Goal: Transaction & Acquisition: Purchase product/service

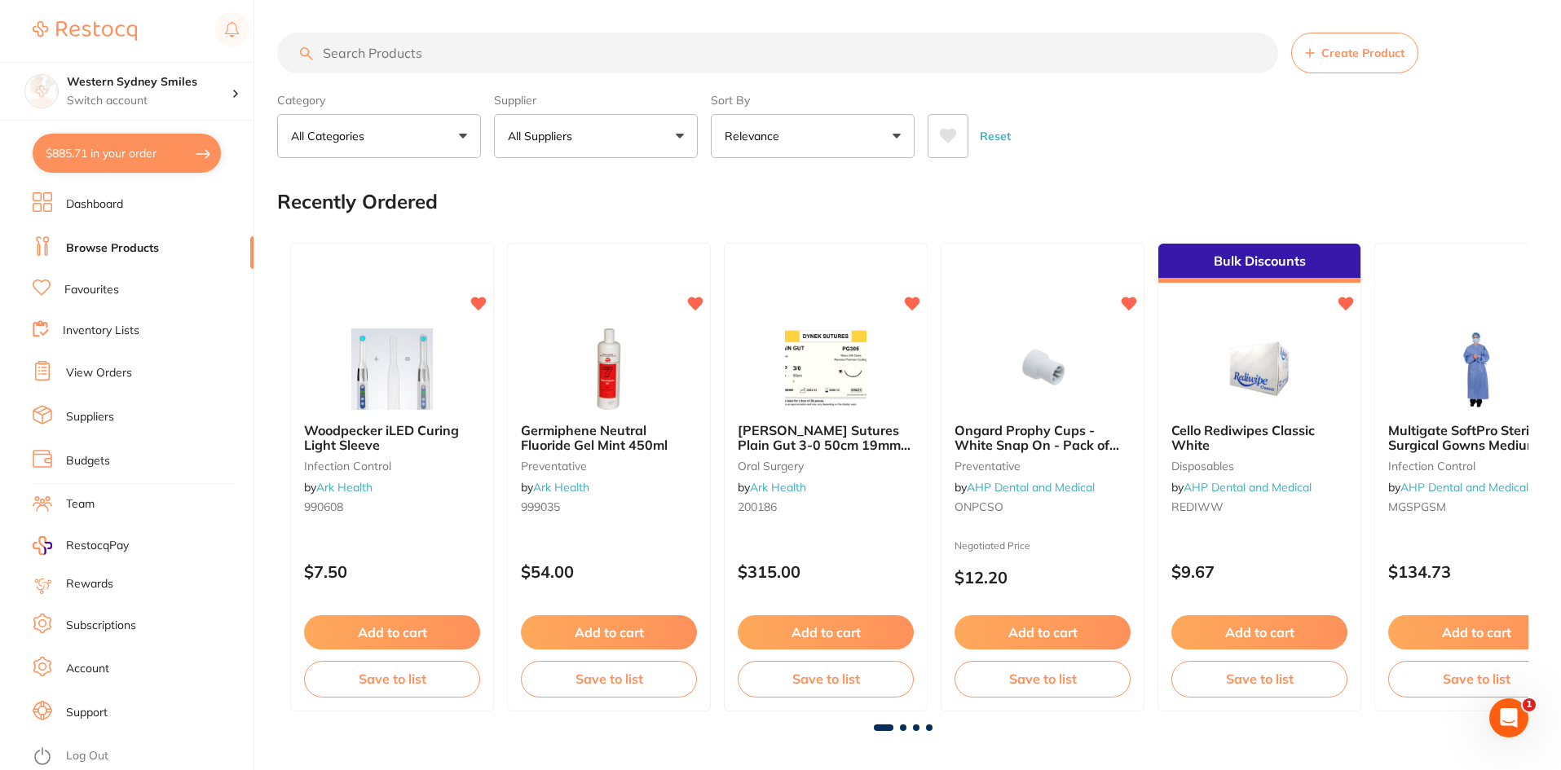
click at [179, 143] on button "$885.71 in your order" at bounding box center [127, 153] width 188 height 39
checkbox input "true"
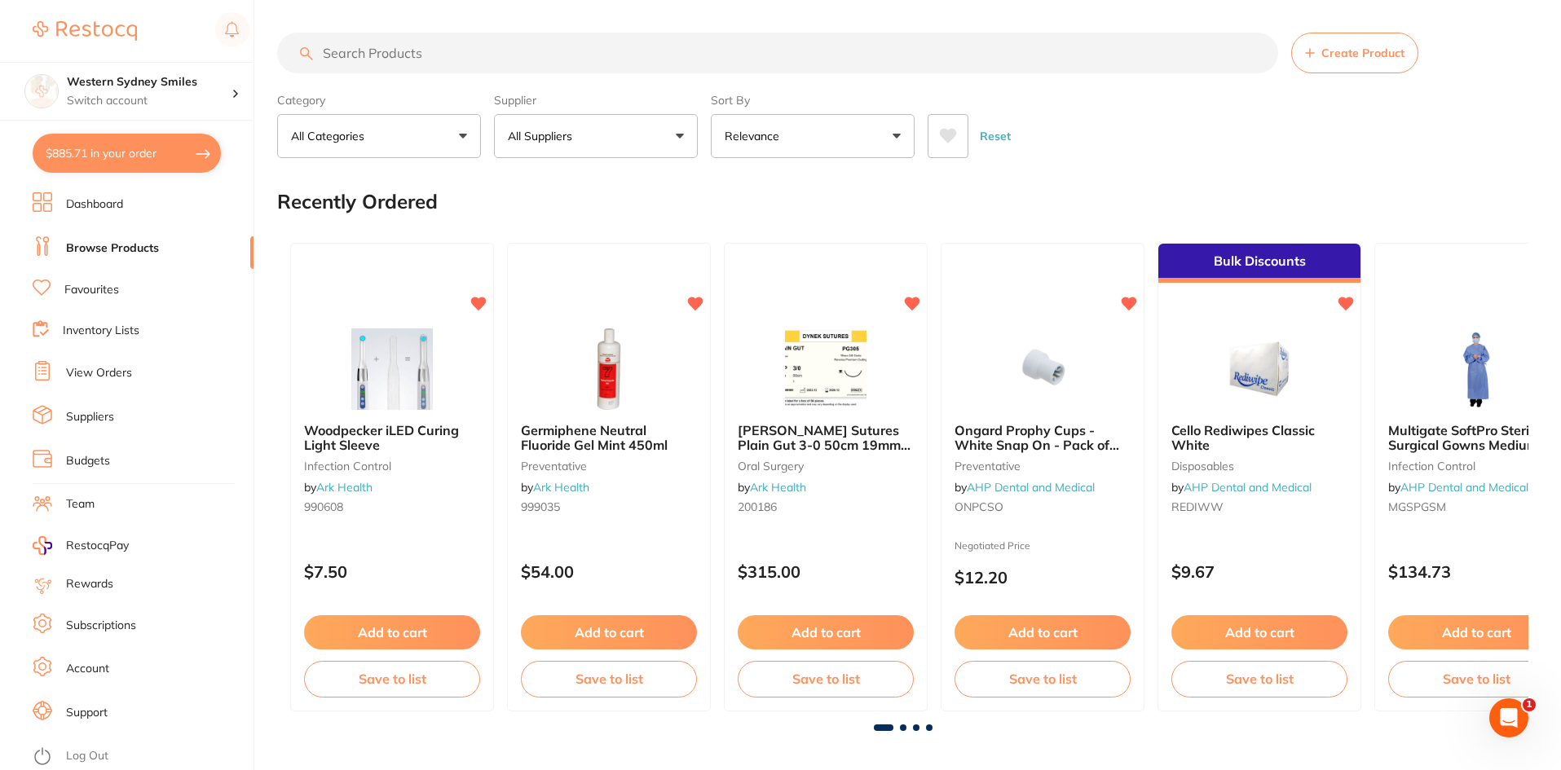
checkbox input "true"
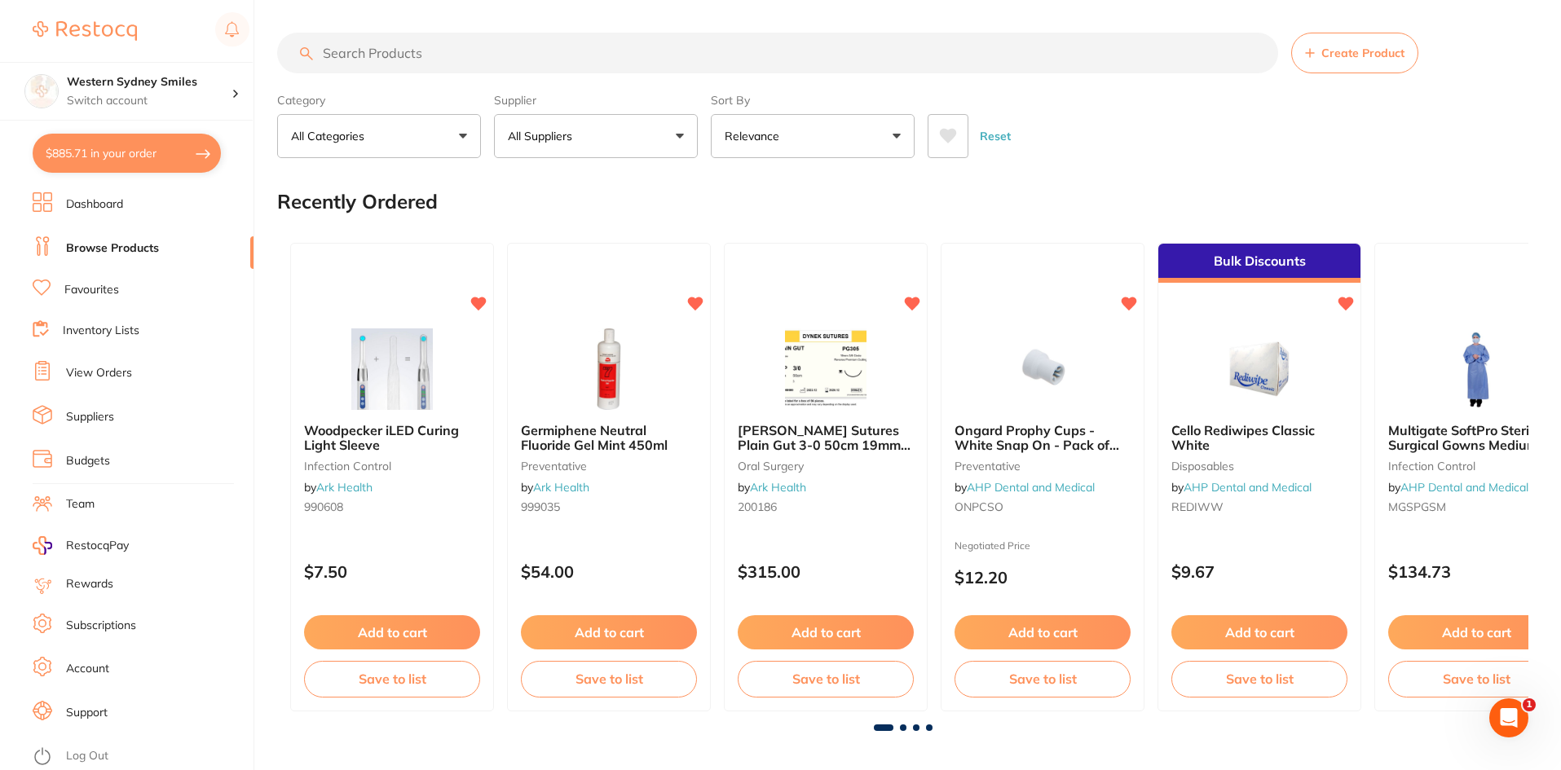
checkbox input "true"
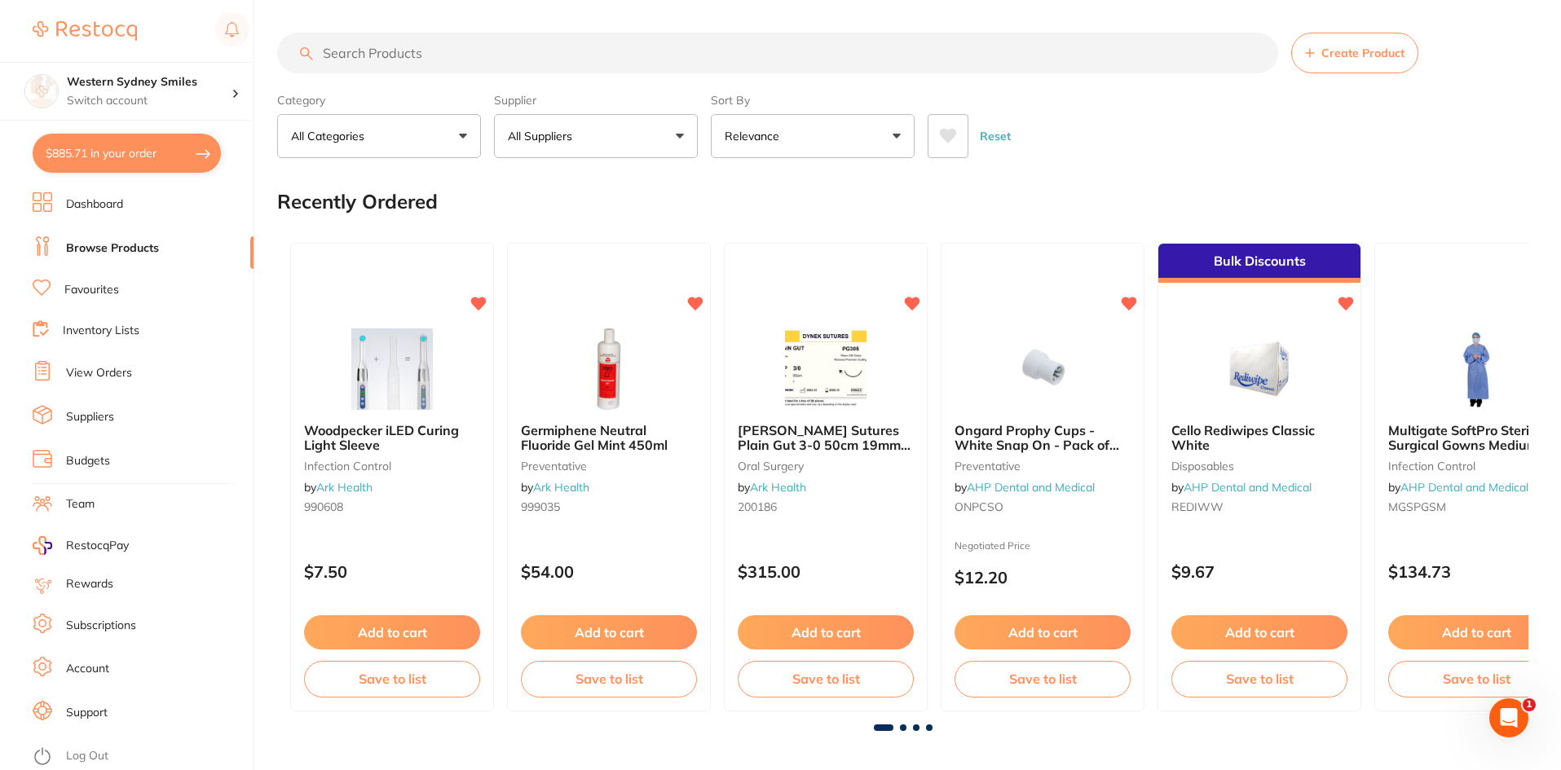
checkbox input "true"
drag, startPoint x: 91, startPoint y: 161, endPoint x: 183, endPoint y: 178, distance: 93.7
click at [92, 161] on button "$885.71 in your order" at bounding box center [127, 153] width 188 height 39
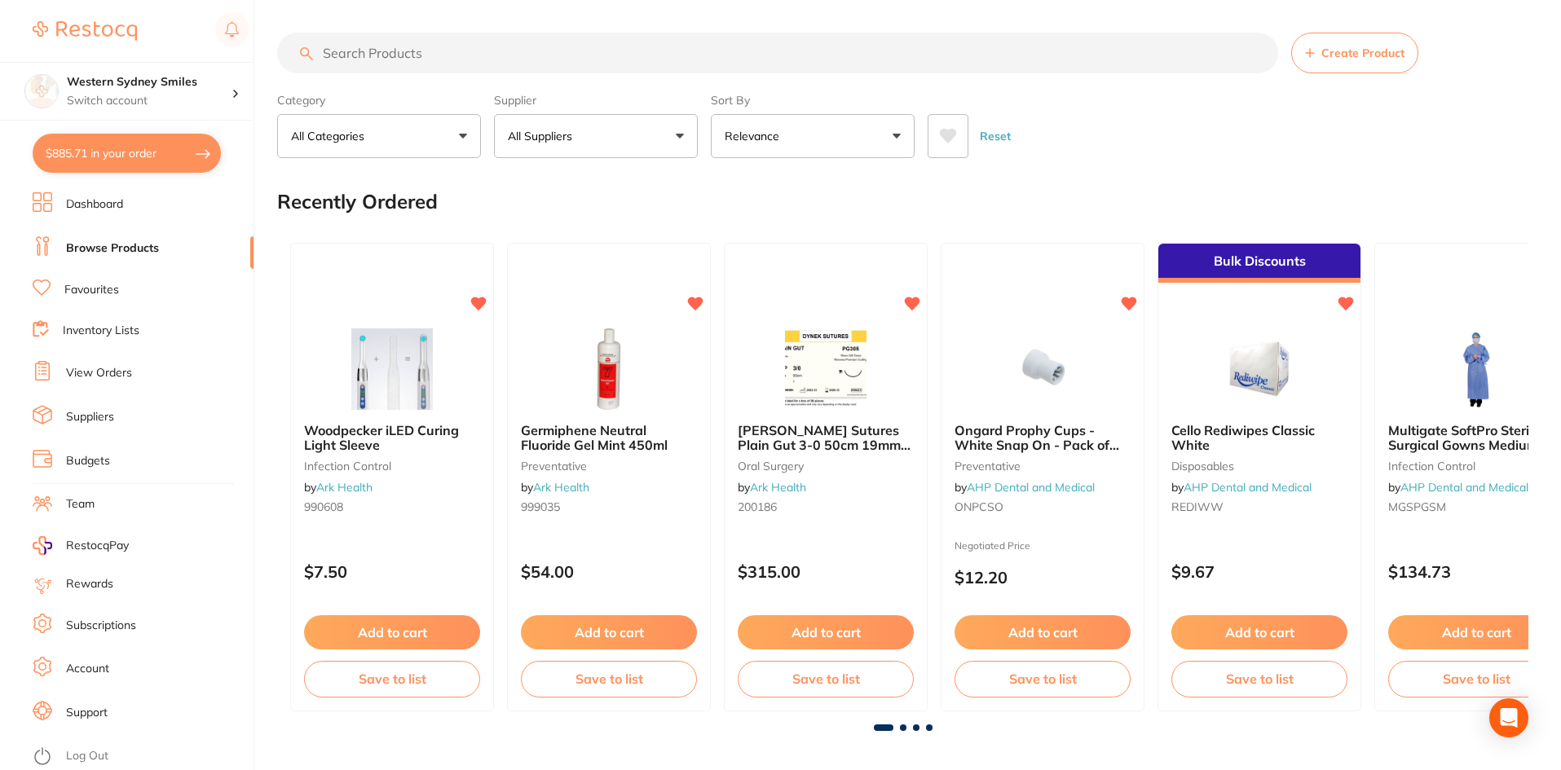
checkbox input "true"
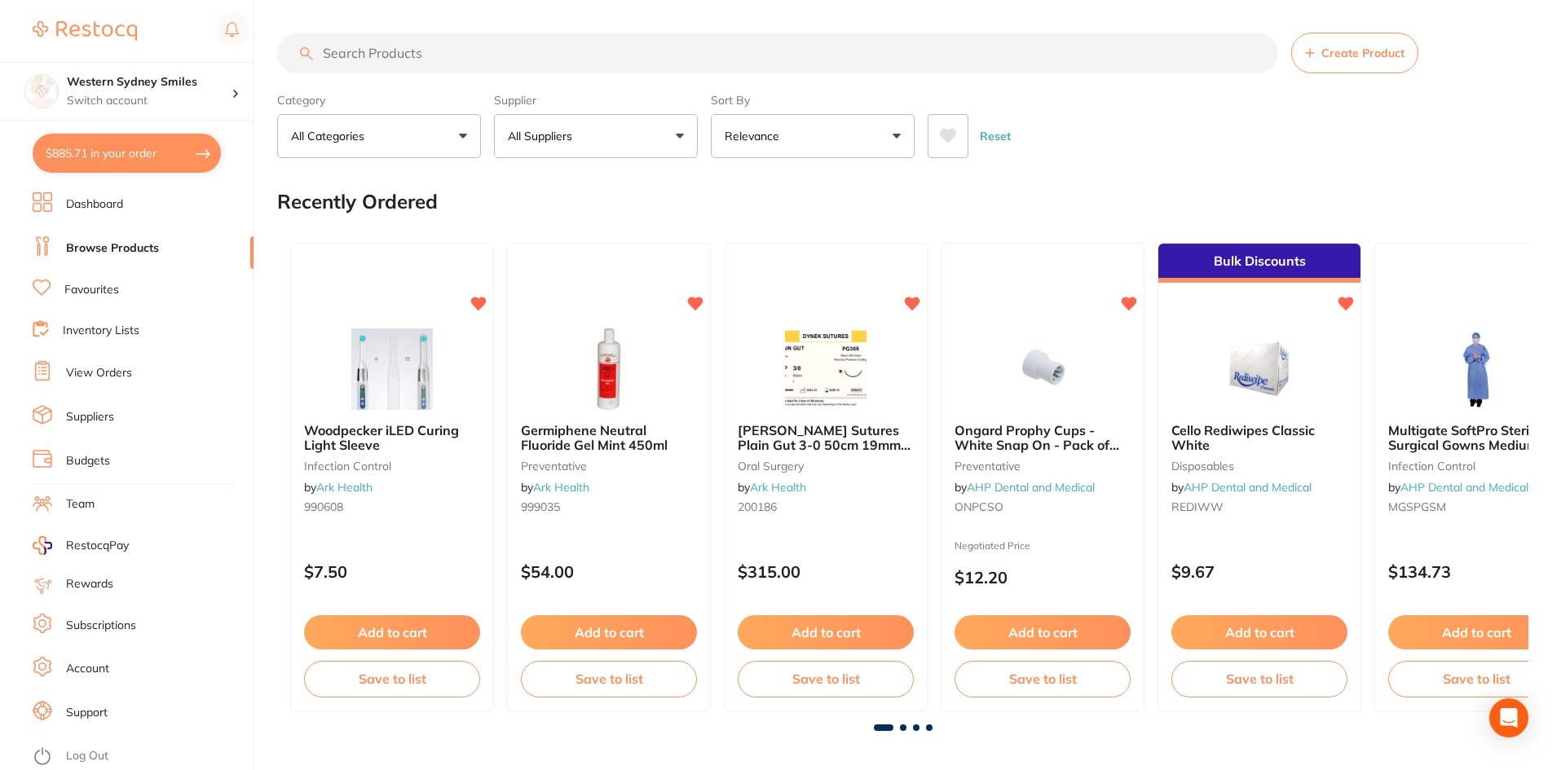
checkbox input "true"
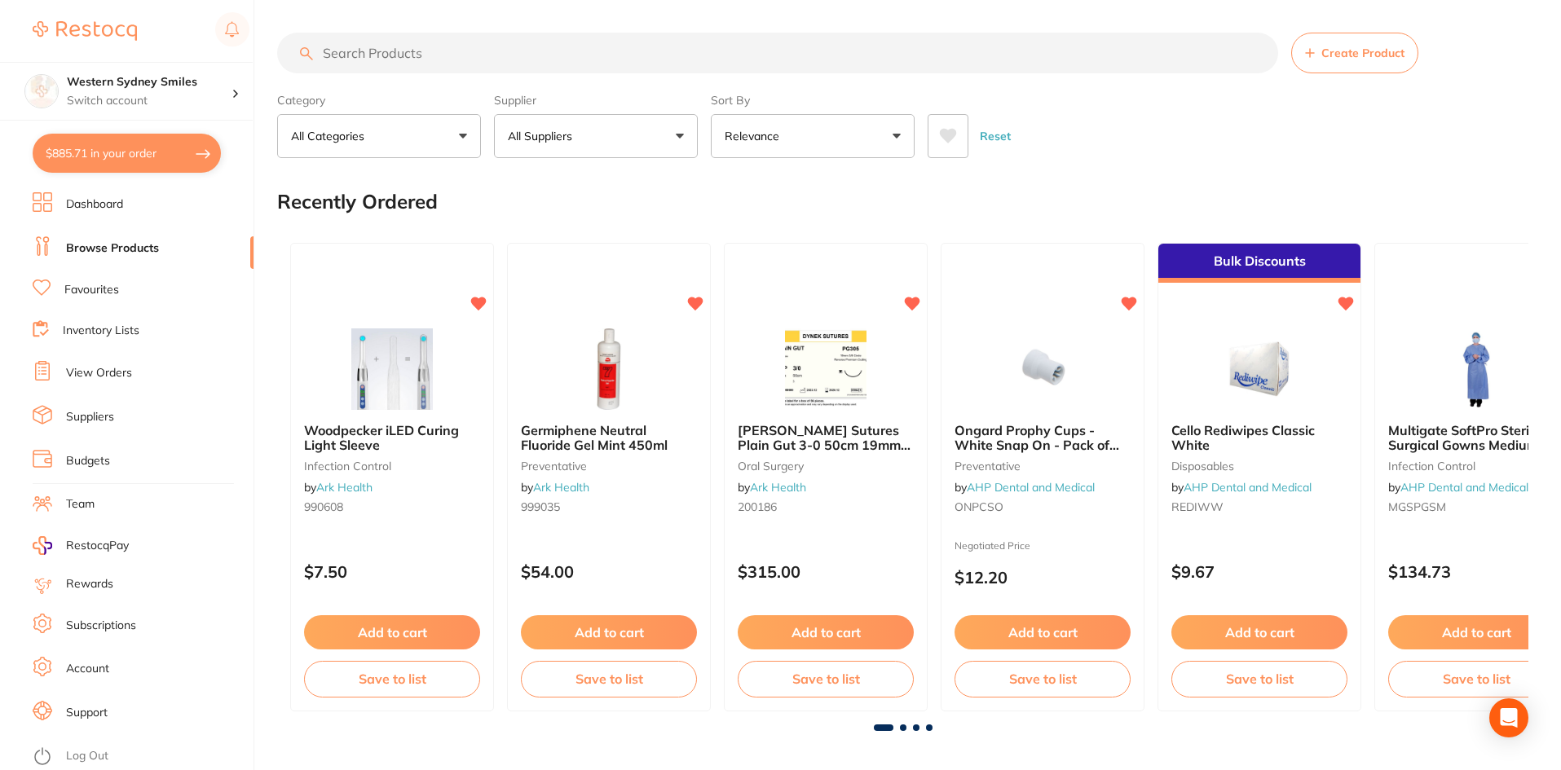
checkbox input "true"
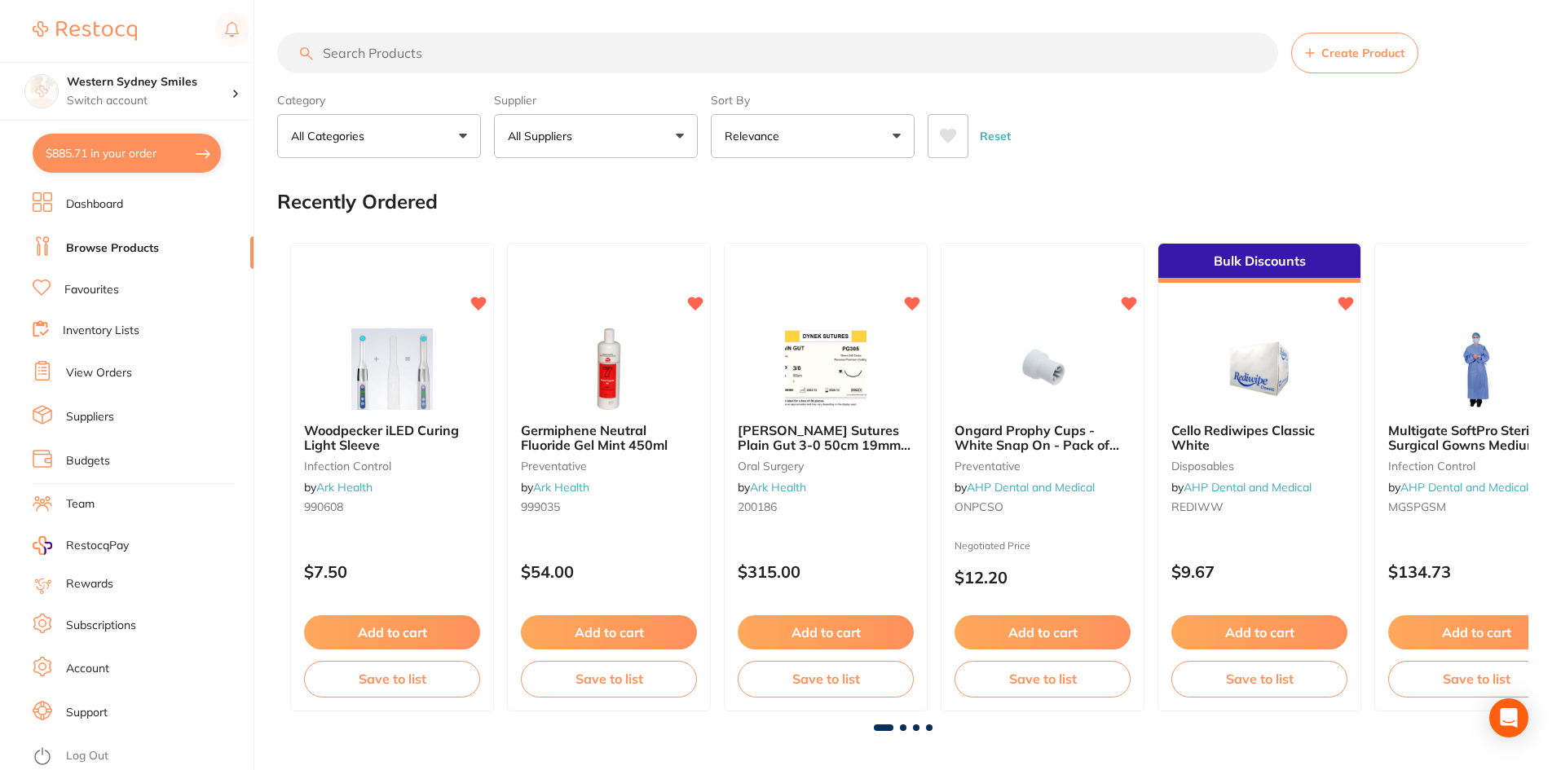
checkbox input "true"
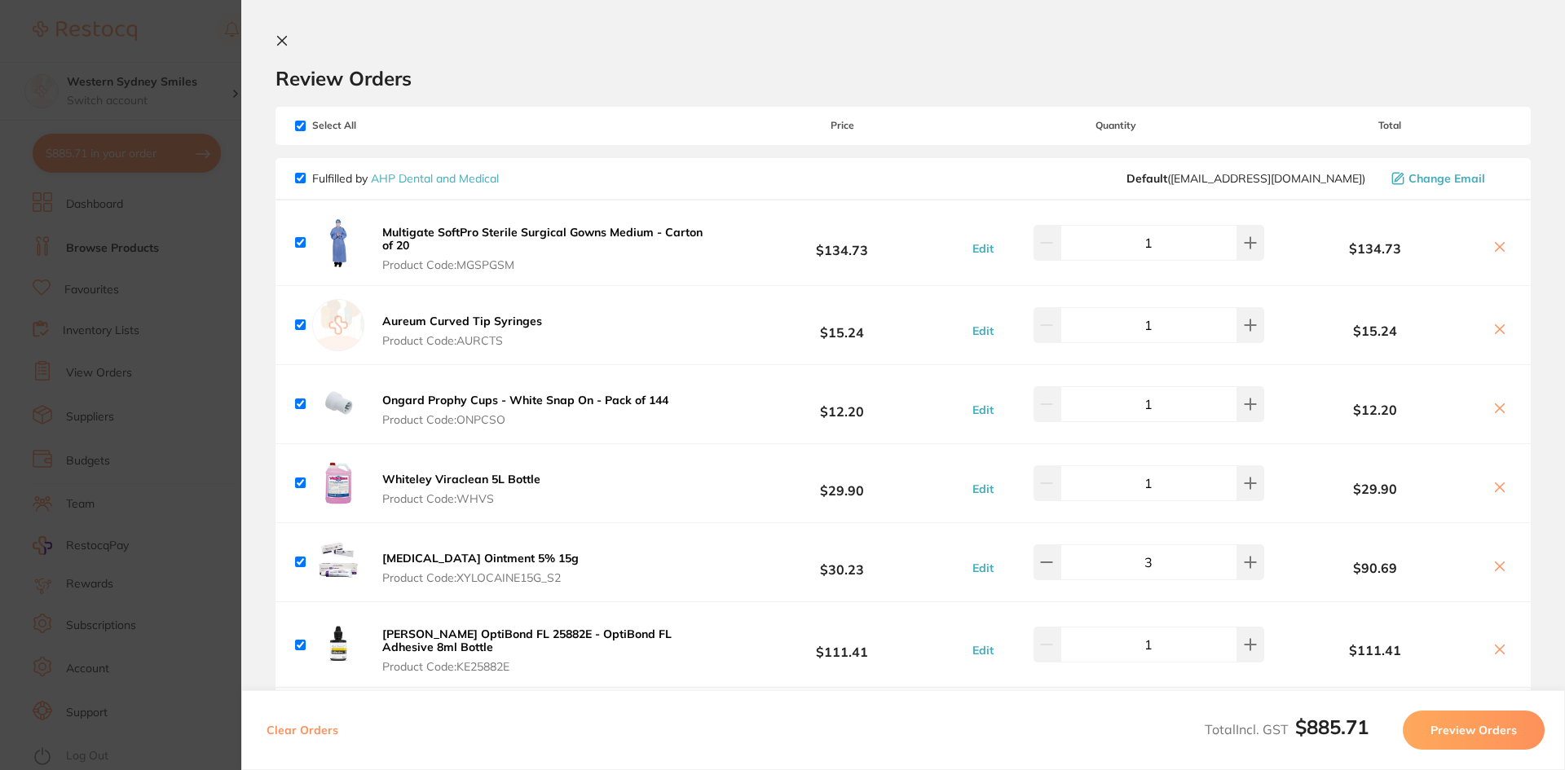
click at [290, 32] on section "Review Orders Your orders are being processed and we will notify you once we ha…" at bounding box center [902, 385] width 1323 height 770
click at [280, 42] on icon at bounding box center [282, 41] width 9 height 9
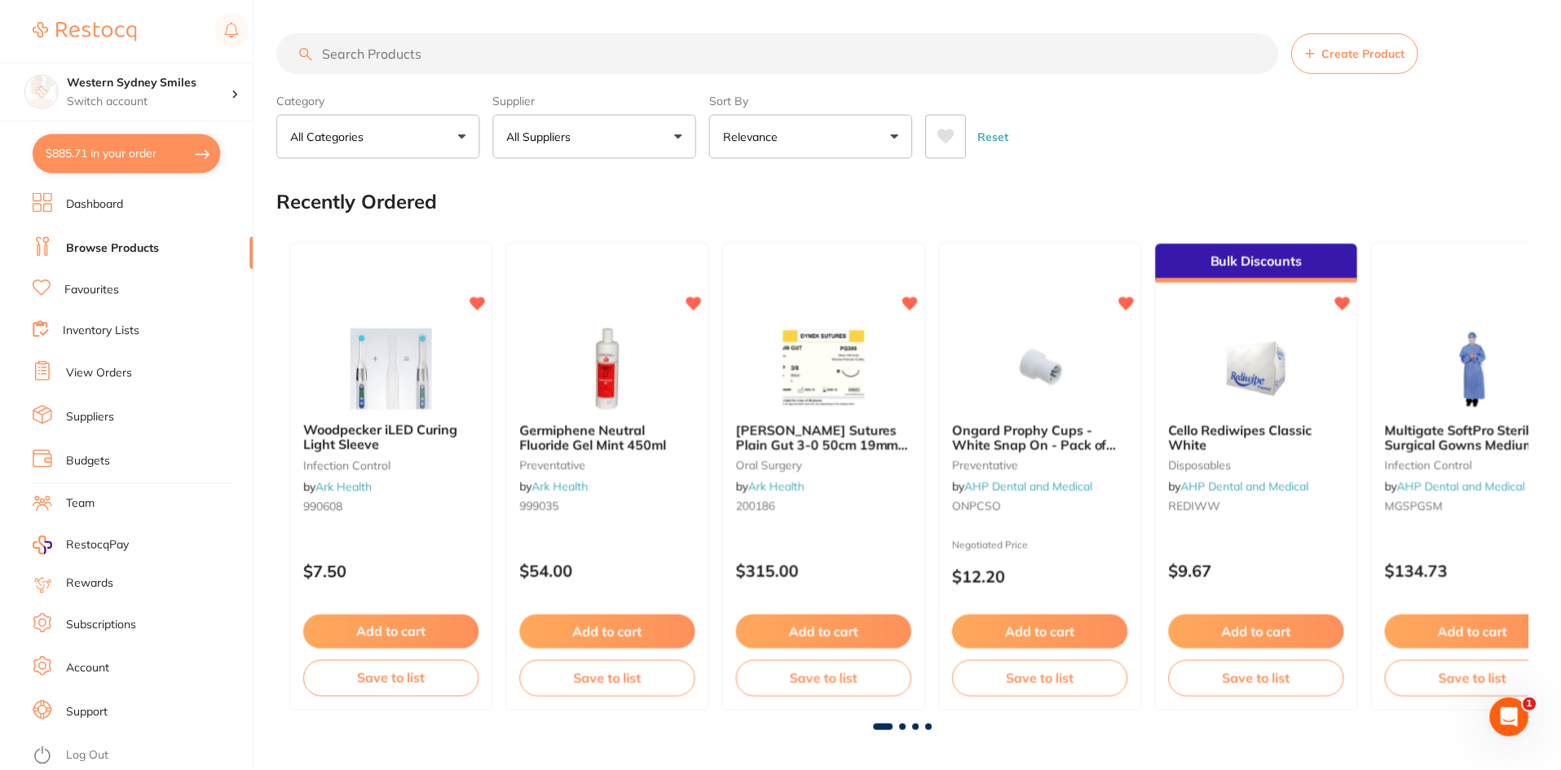
scroll to position [1, 0]
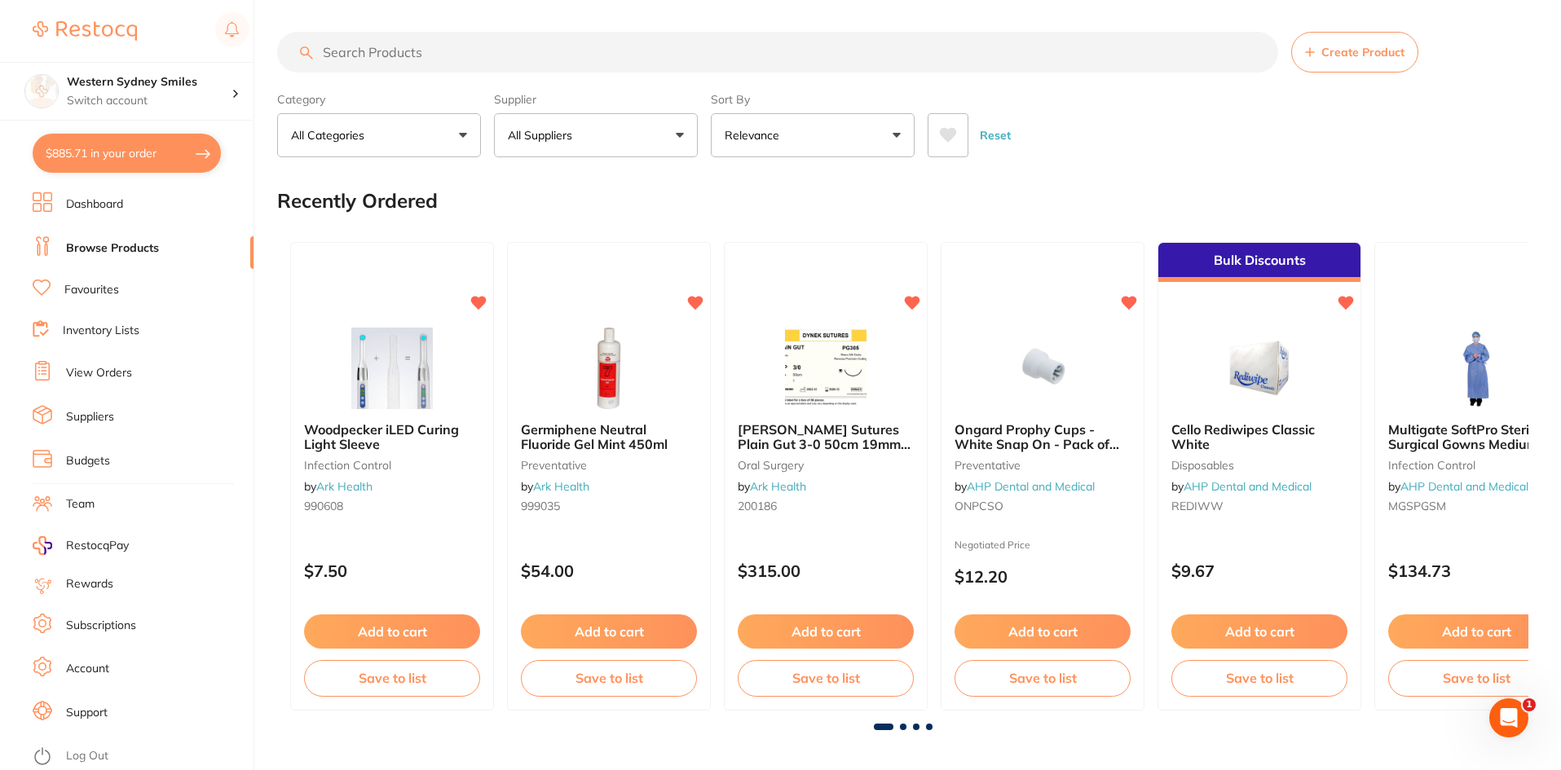
click at [699, 55] on input "search" at bounding box center [777, 52] width 1001 height 41
paste input "NSK Prophy Mate tip"
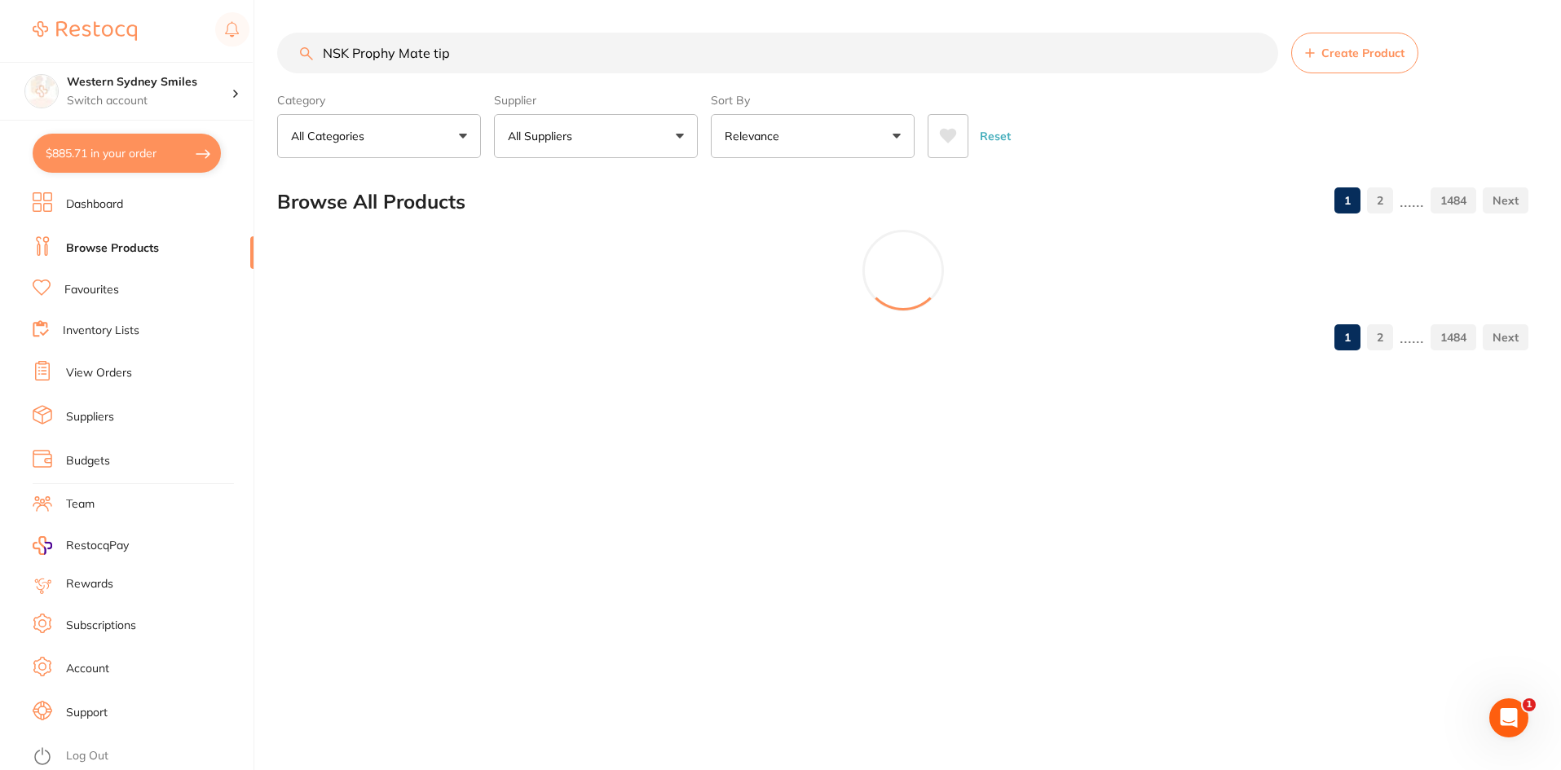
scroll to position [0, 0]
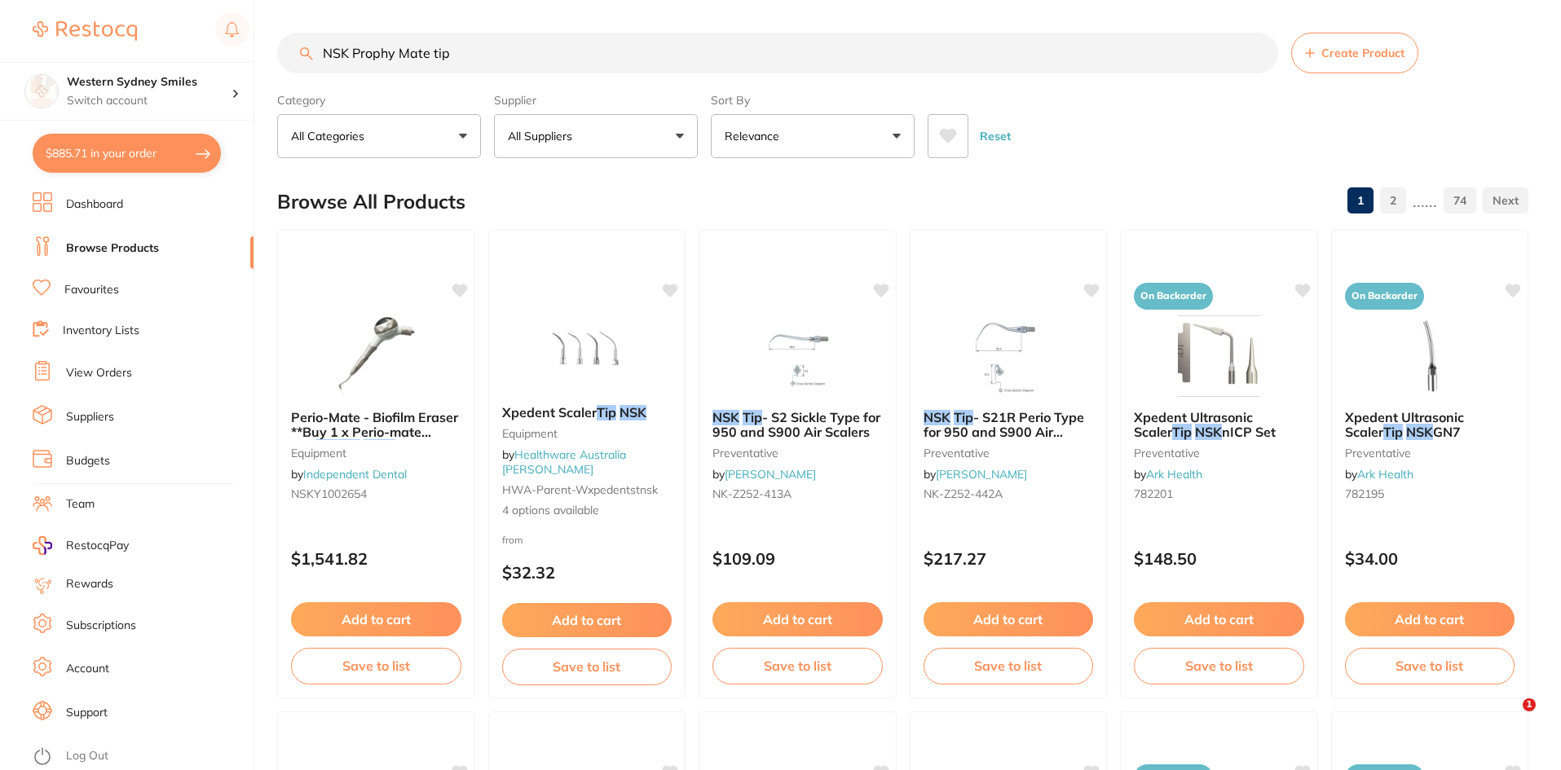
click at [667, 138] on button "All Suppliers" at bounding box center [596, 136] width 204 height 44
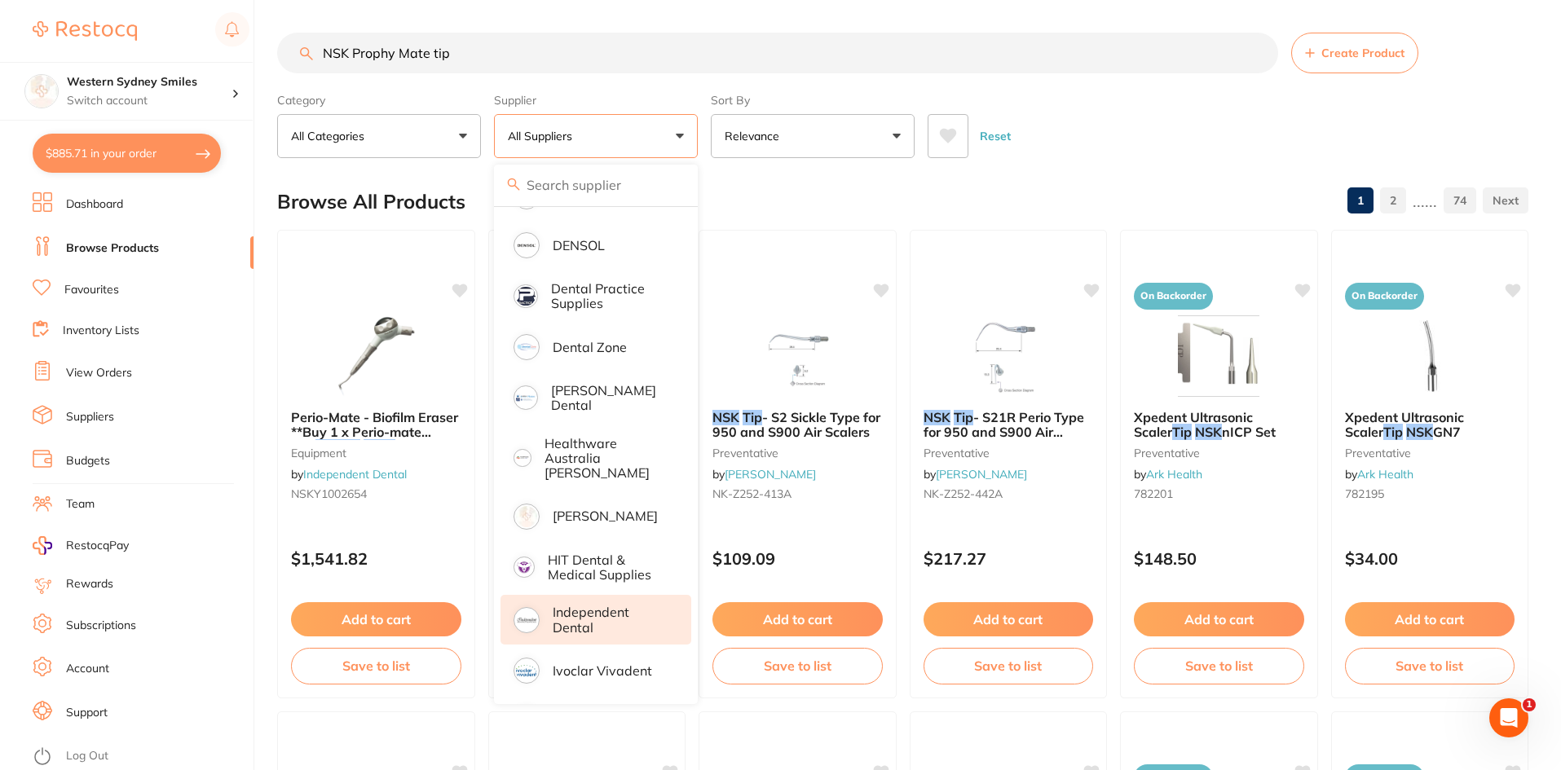
scroll to position [407, 0]
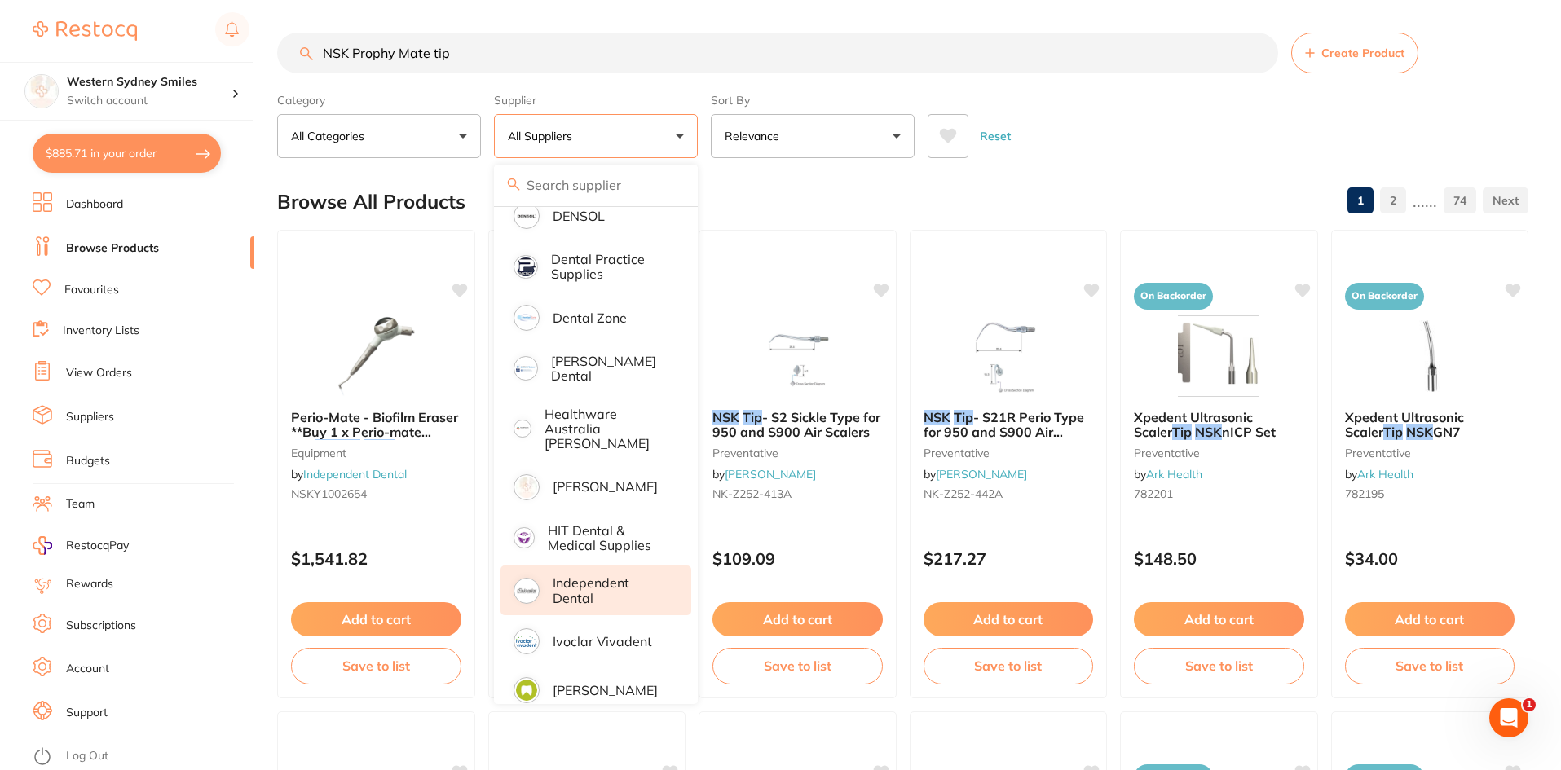
click at [608, 575] on p "Independent Dental" at bounding box center [611, 590] width 116 height 30
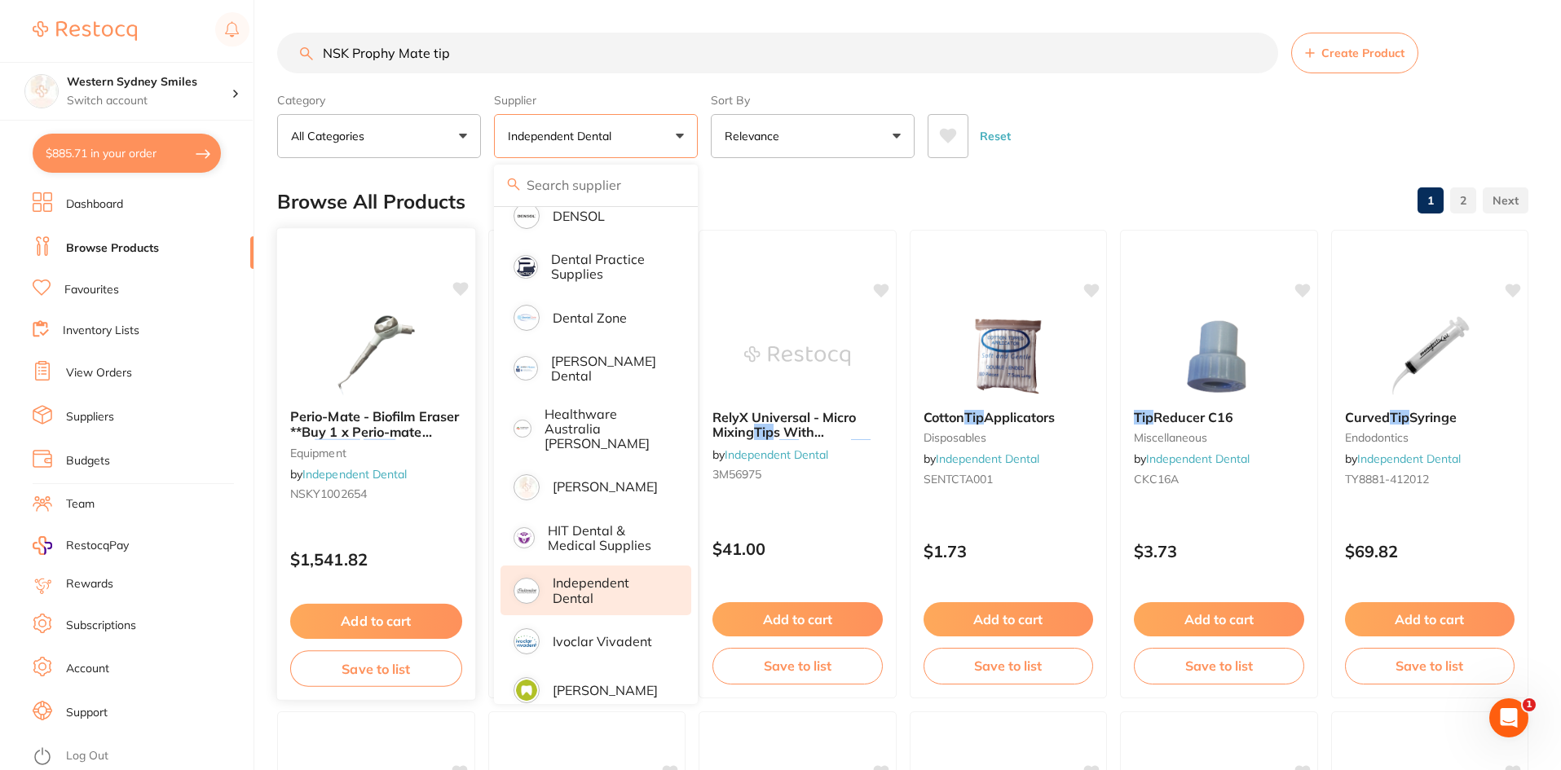
scroll to position [0, 0]
click at [263, 388] on div "$885.71 Western Sydney Smiles Switch account Western Sydney Smiles $885.71 in y…" at bounding box center [780, 385] width 1561 height 770
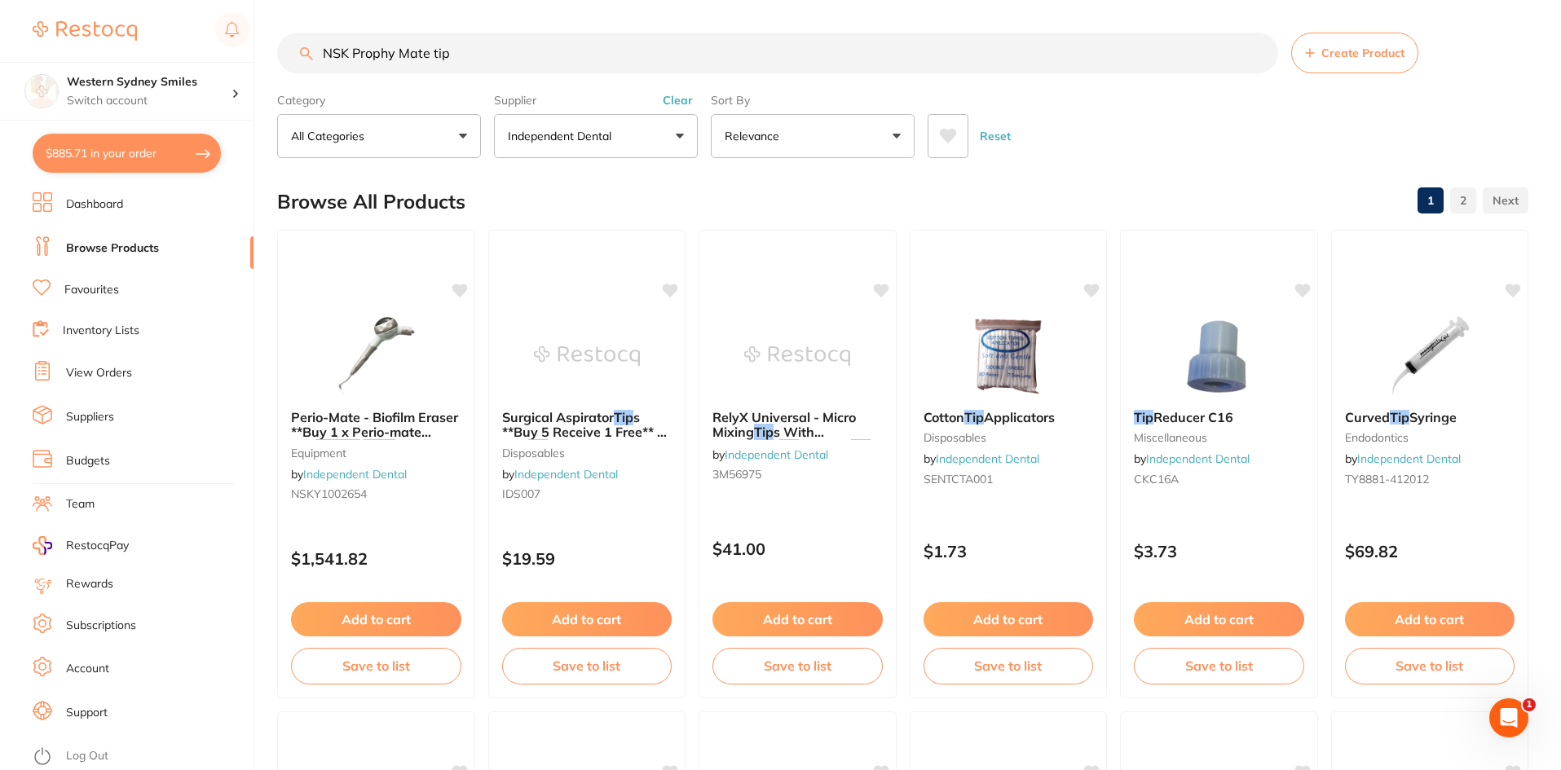
click at [507, 42] on input "NSK Prophy Mate tip" at bounding box center [777, 53] width 1001 height 41
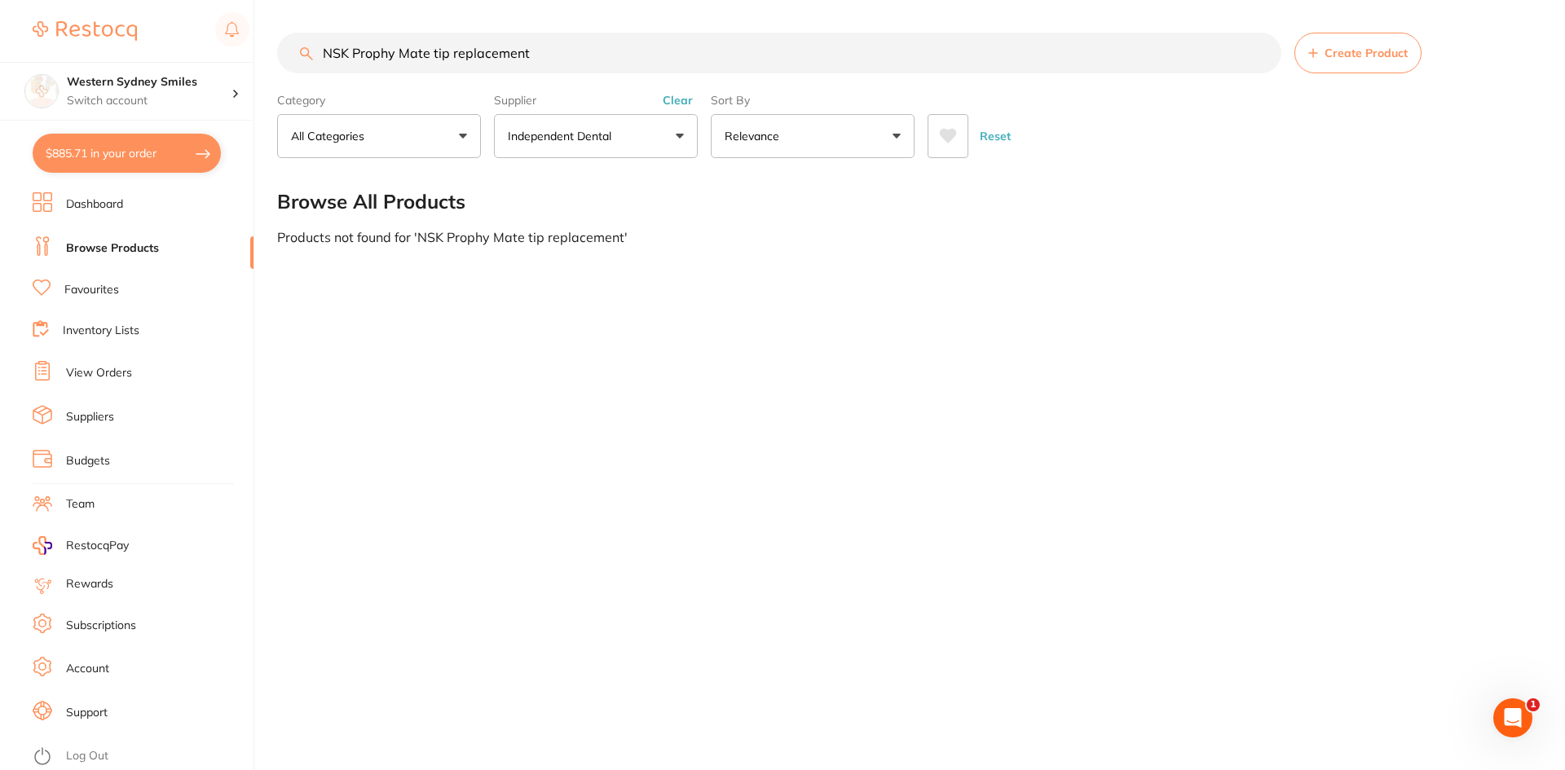
drag, startPoint x: 552, startPoint y: 52, endPoint x: 451, endPoint y: 56, distance: 100.3
click at [451, 56] on input "NSK Prophy Mate tip replacement" at bounding box center [779, 53] width 1004 height 41
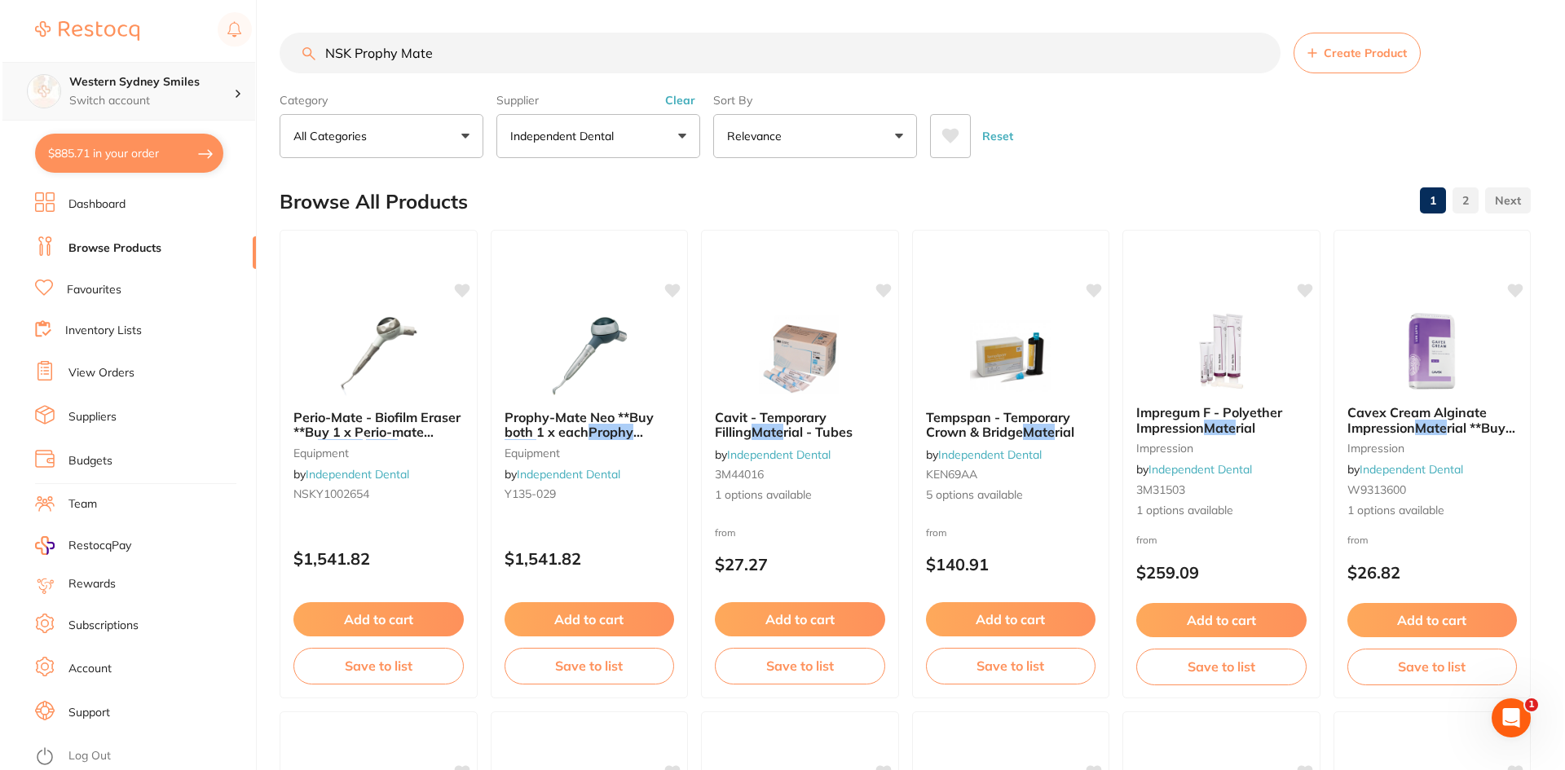
scroll to position [1, 0]
drag, startPoint x: 512, startPoint y: 63, endPoint x: 0, endPoint y: 73, distance: 511.9
click at [0, 73] on div "$885.71 Western Sydney Smiles Switch account Western Sydney Smiles $885.71 in y…" at bounding box center [780, 385] width 1561 height 770
paste input "T797-012"
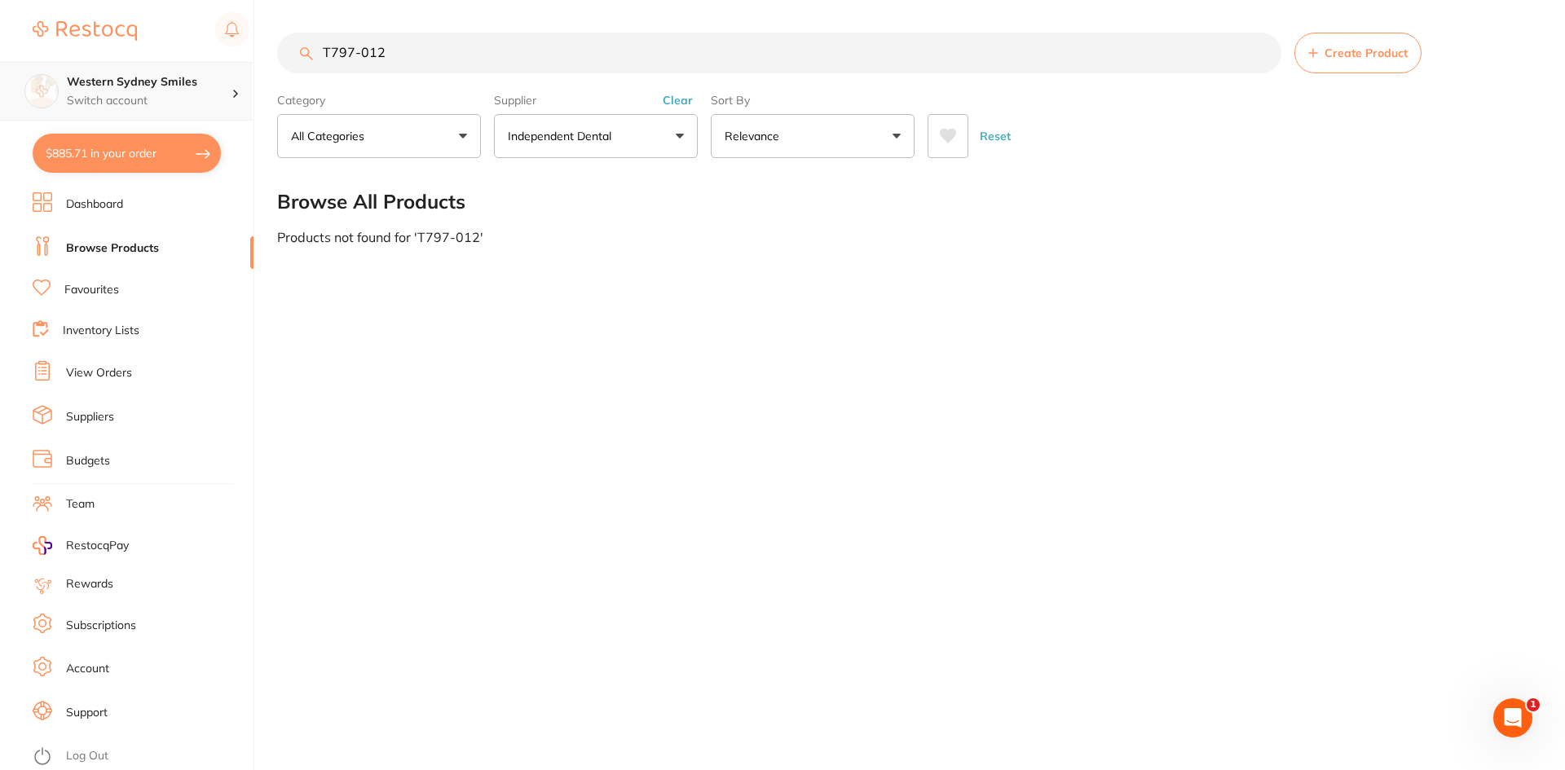
scroll to position [0, 0]
type input "T"
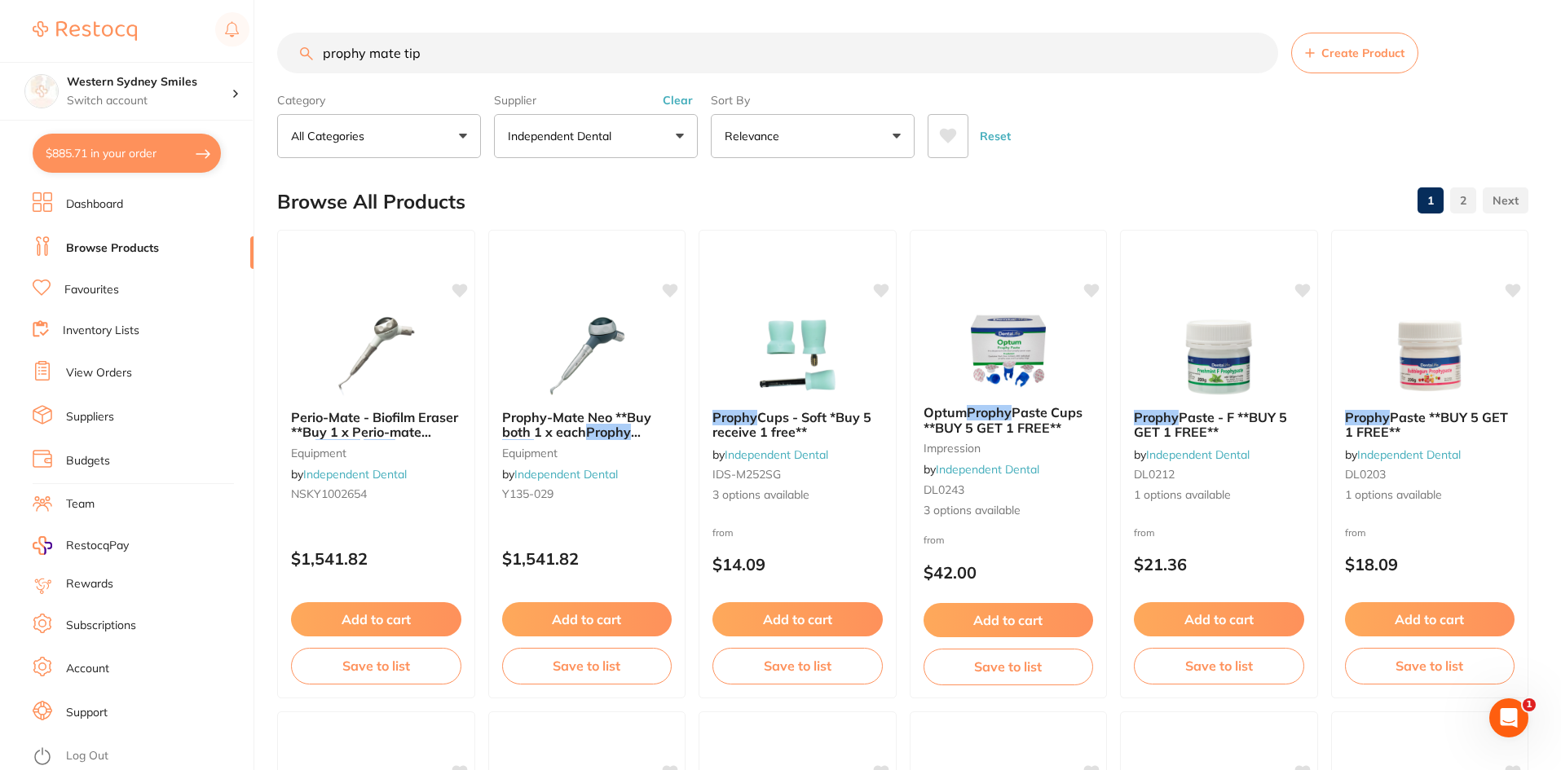
click at [121, 144] on button "$885.71 in your order" at bounding box center [127, 153] width 188 height 39
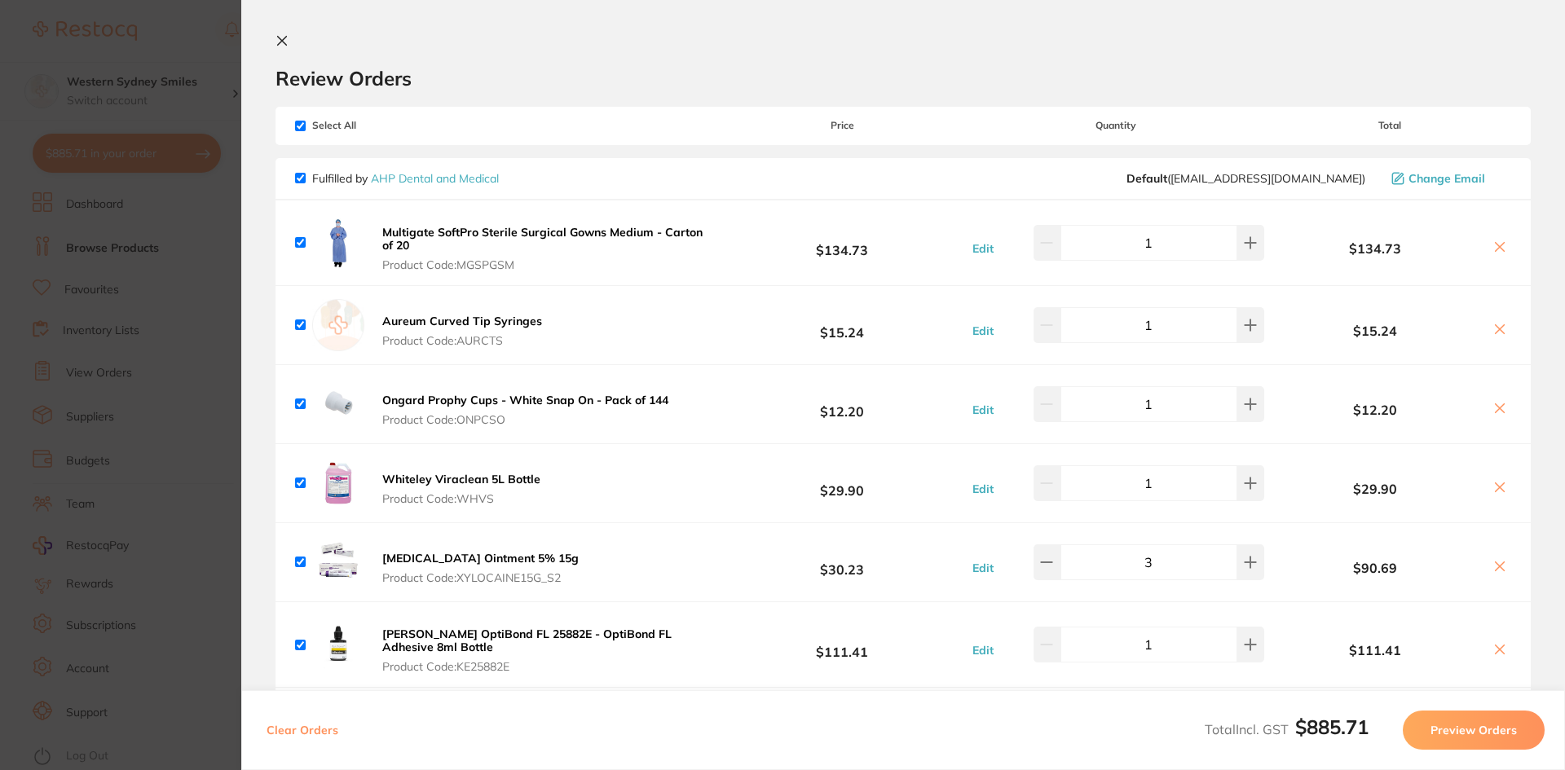
click at [277, 42] on icon at bounding box center [281, 40] width 13 height 13
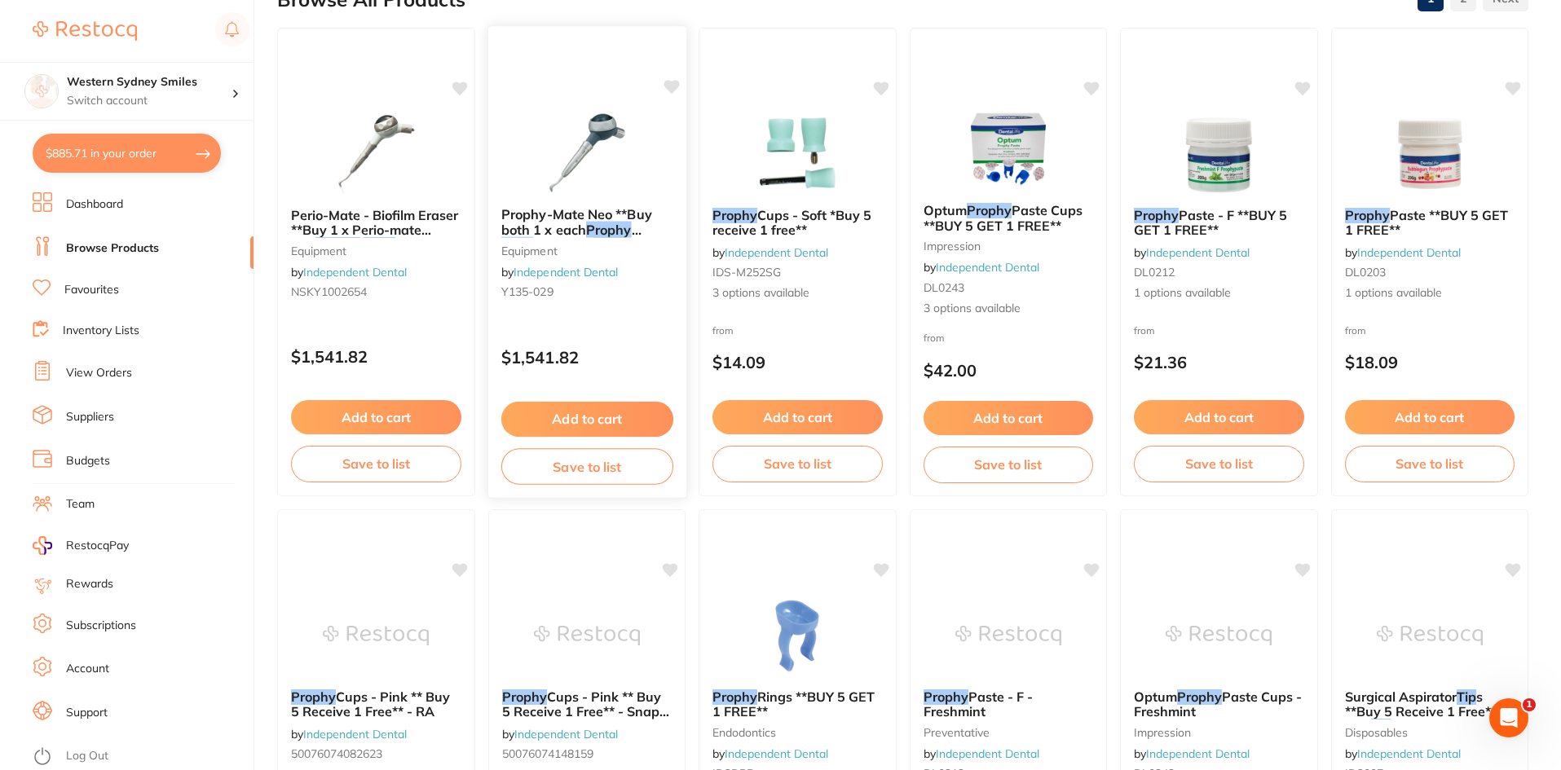
scroll to position [244, 0]
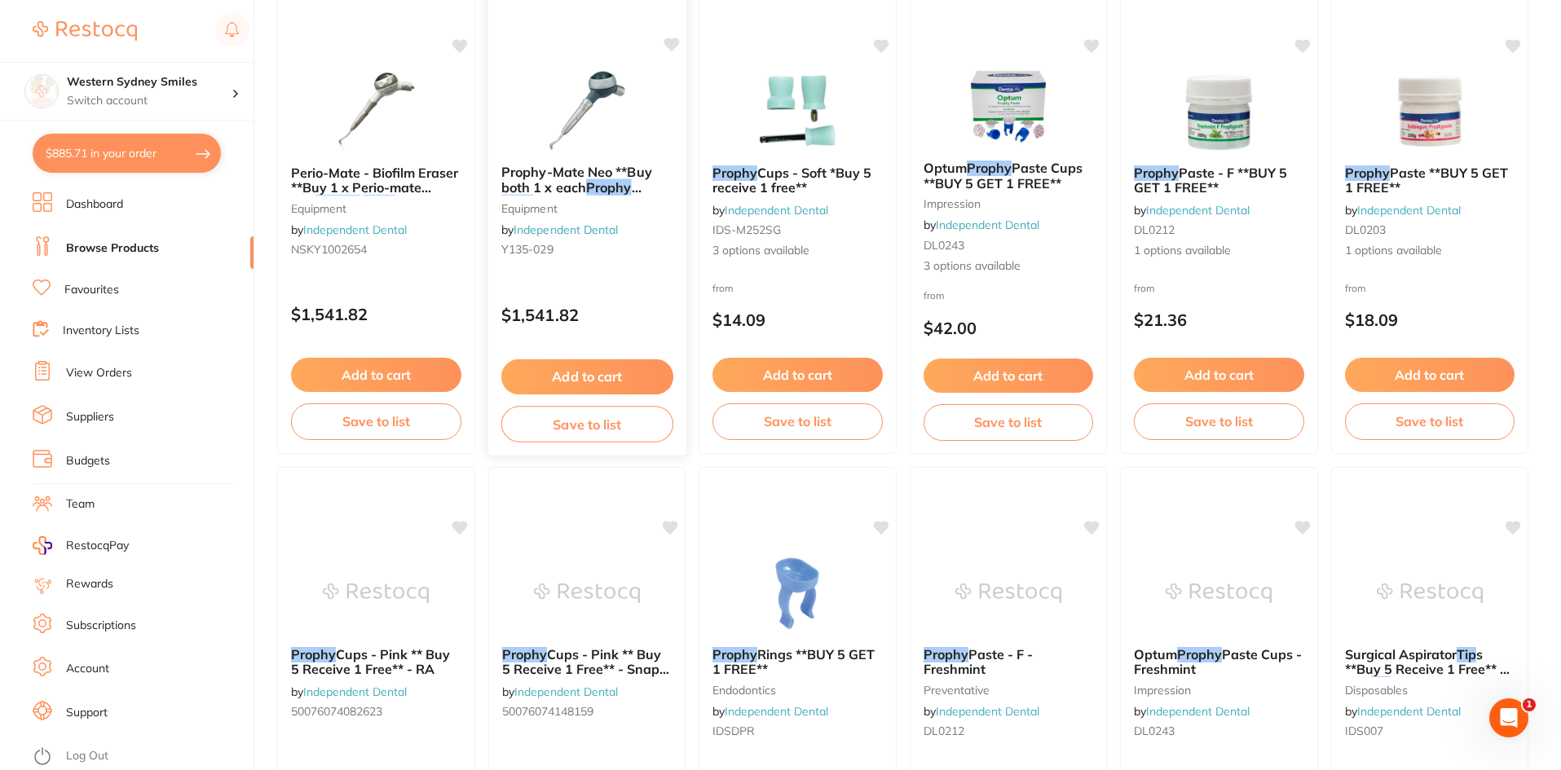
click at [609, 200] on div "Prophy-Mate Neo **Buy both 1 x each Prophy Mate and Perio Mate ** Receive 25% o…" at bounding box center [586, 214] width 198 height 125
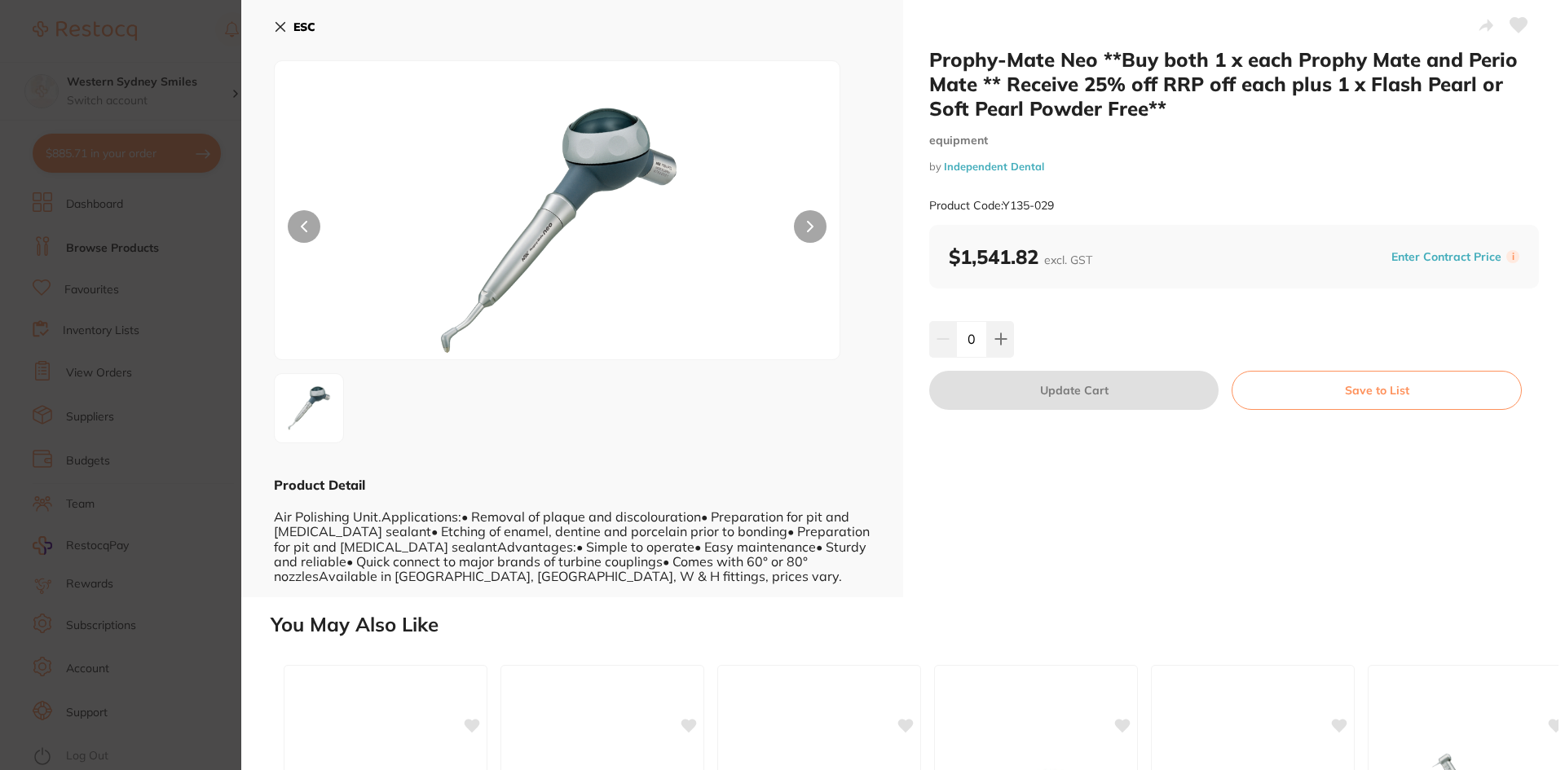
click at [283, 29] on icon at bounding box center [280, 27] width 9 height 9
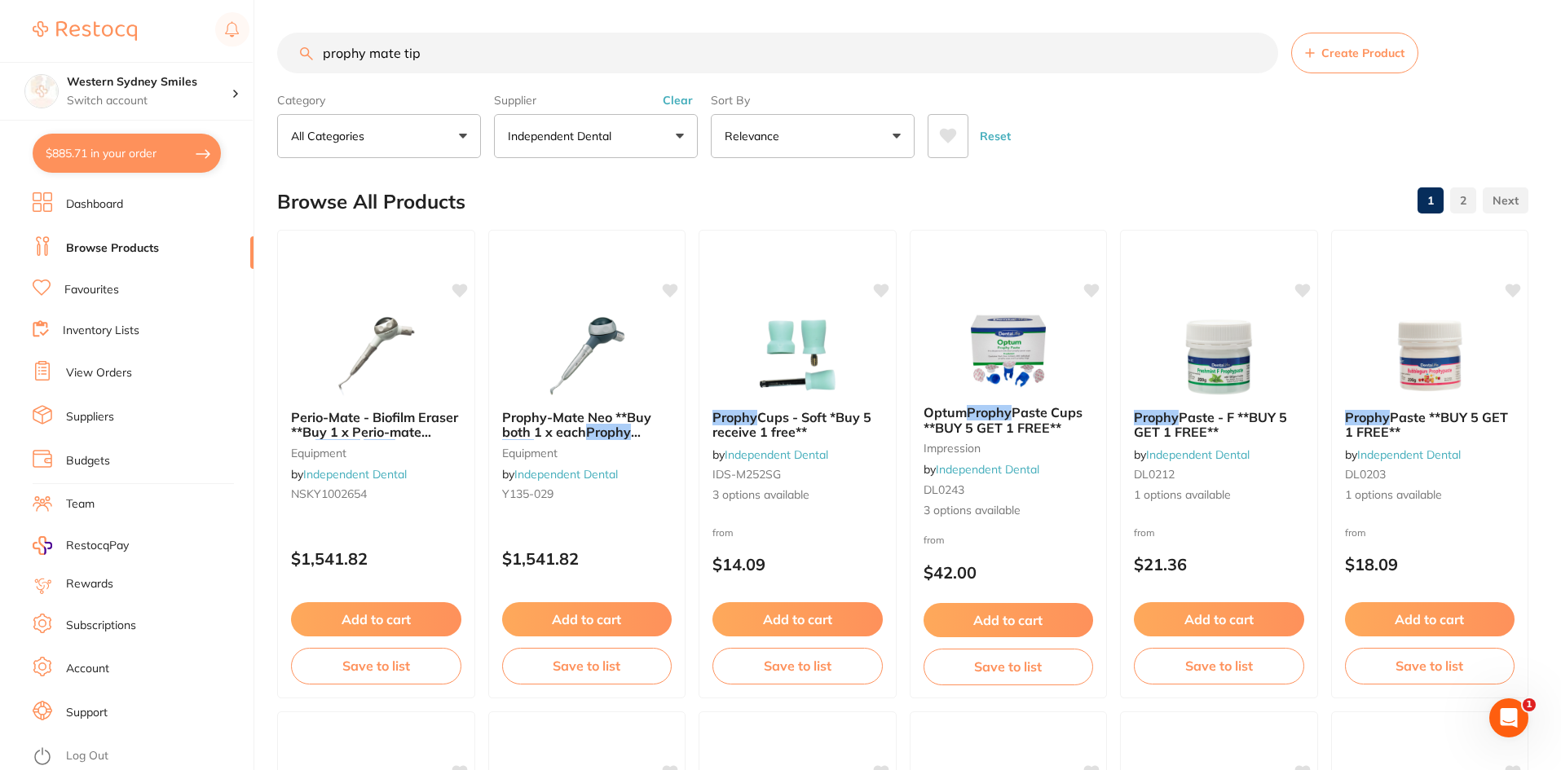
drag, startPoint x: 419, startPoint y: 59, endPoint x: 399, endPoint y: 59, distance: 19.6
click at [399, 59] on input "prophy mate tip" at bounding box center [777, 53] width 1001 height 41
type input "prophy mate replacement tip"
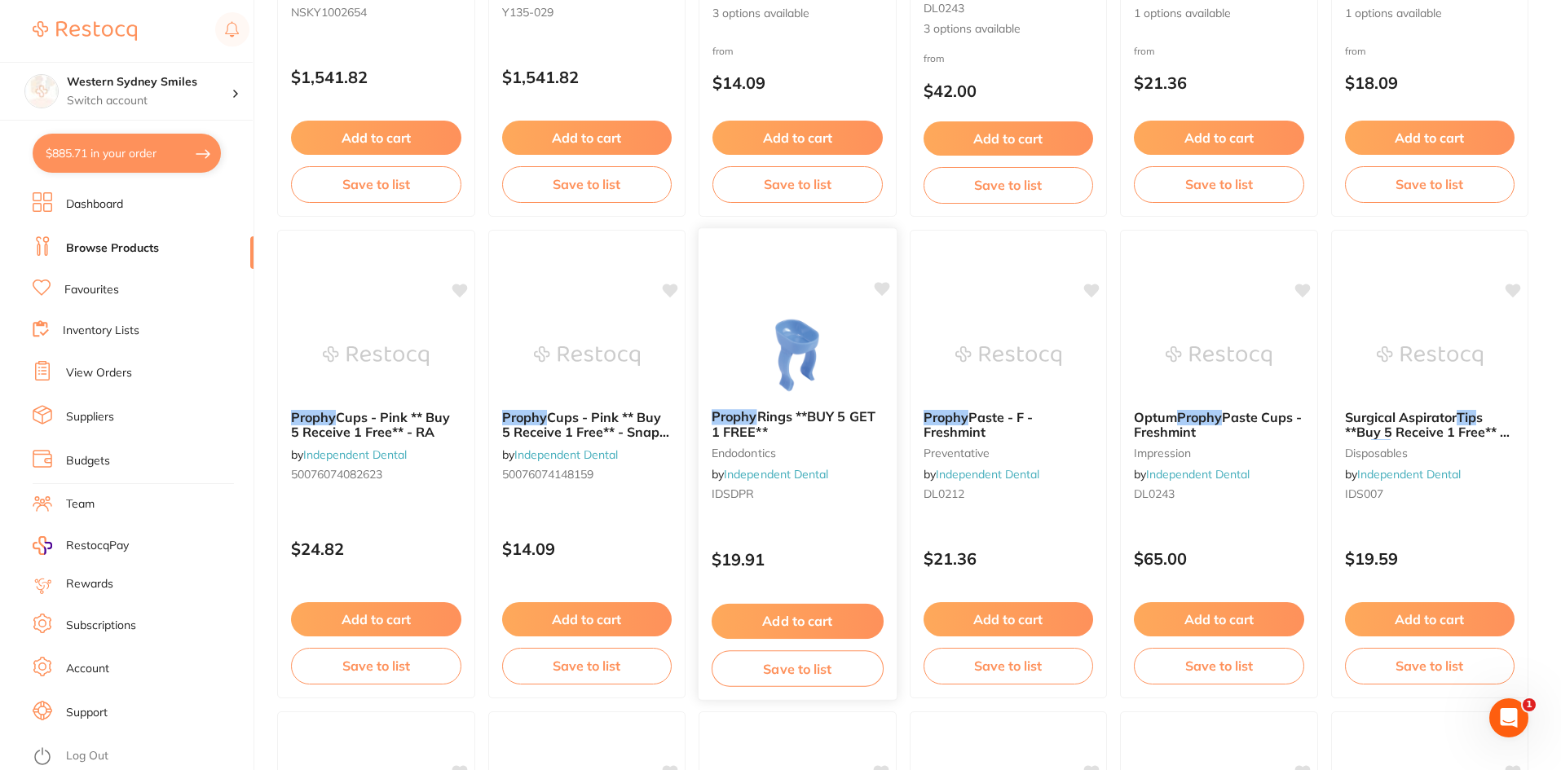
scroll to position [489, 0]
